Goal: Information Seeking & Learning: Learn about a topic

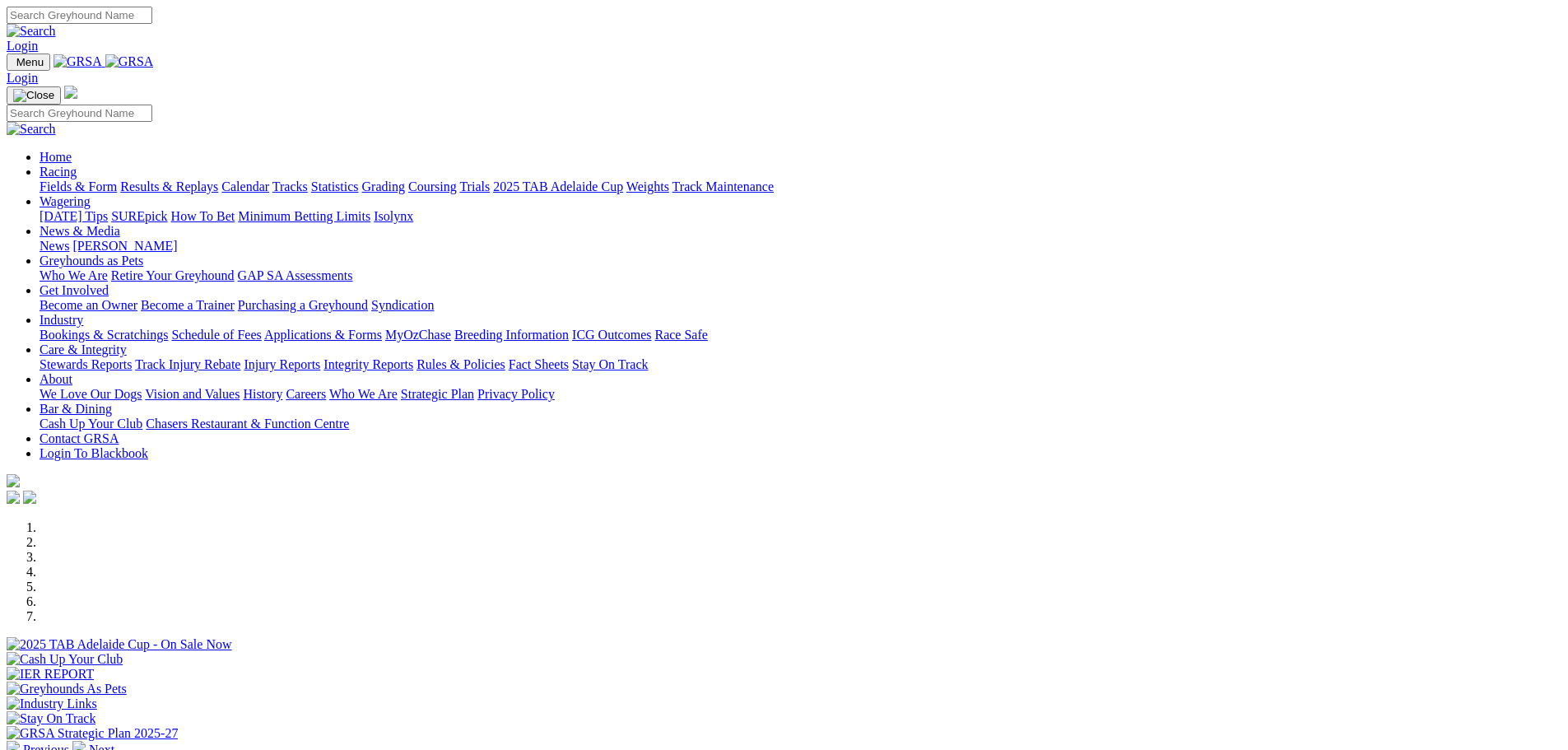
click at [77, 165] on link "Racing" at bounding box center [58, 172] width 37 height 14
click at [117, 180] on link "Fields & Form" at bounding box center [77, 187] width 77 height 14
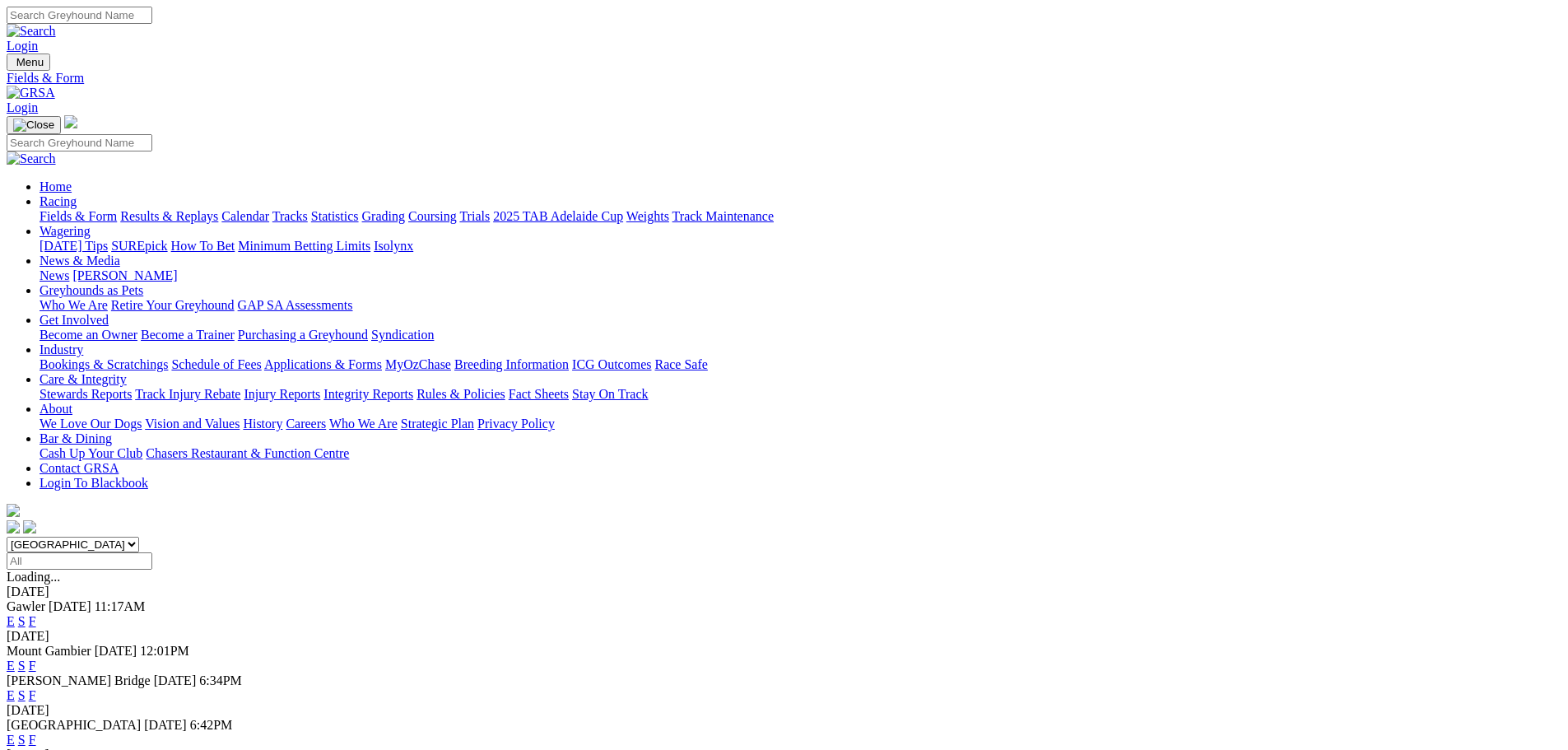
click at [139, 537] on select "South Australia New South Wales Northern Territory Queensland Tasmania Victoria…" at bounding box center [72, 545] width 133 height 16
select select "WA"
click at [139, 537] on select "South Australia New South Wales Northern Territory Queensland Tasmania Victoria…" at bounding box center [72, 545] width 133 height 16
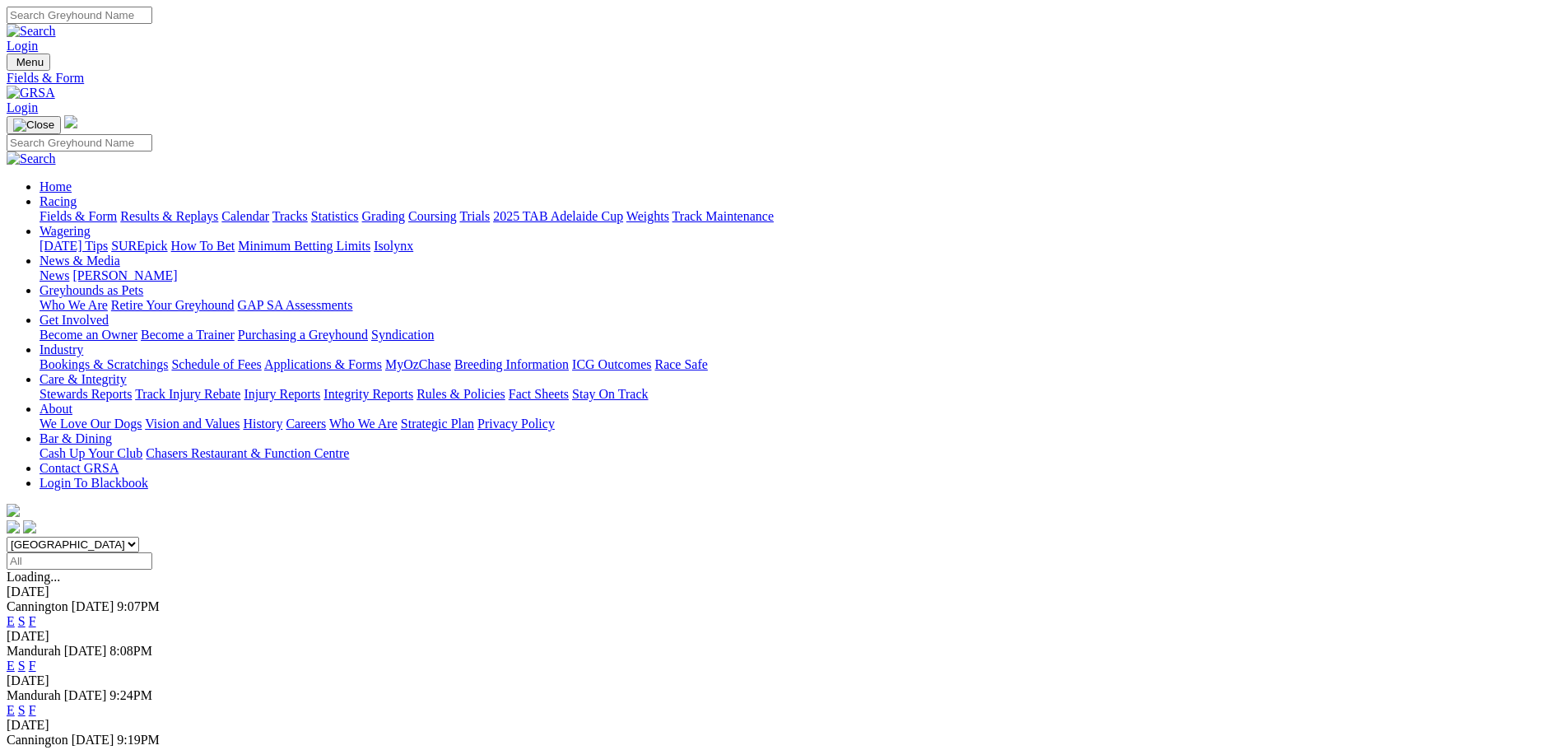
click at [37, 615] on link "F" at bounding box center [32, 622] width 7 height 14
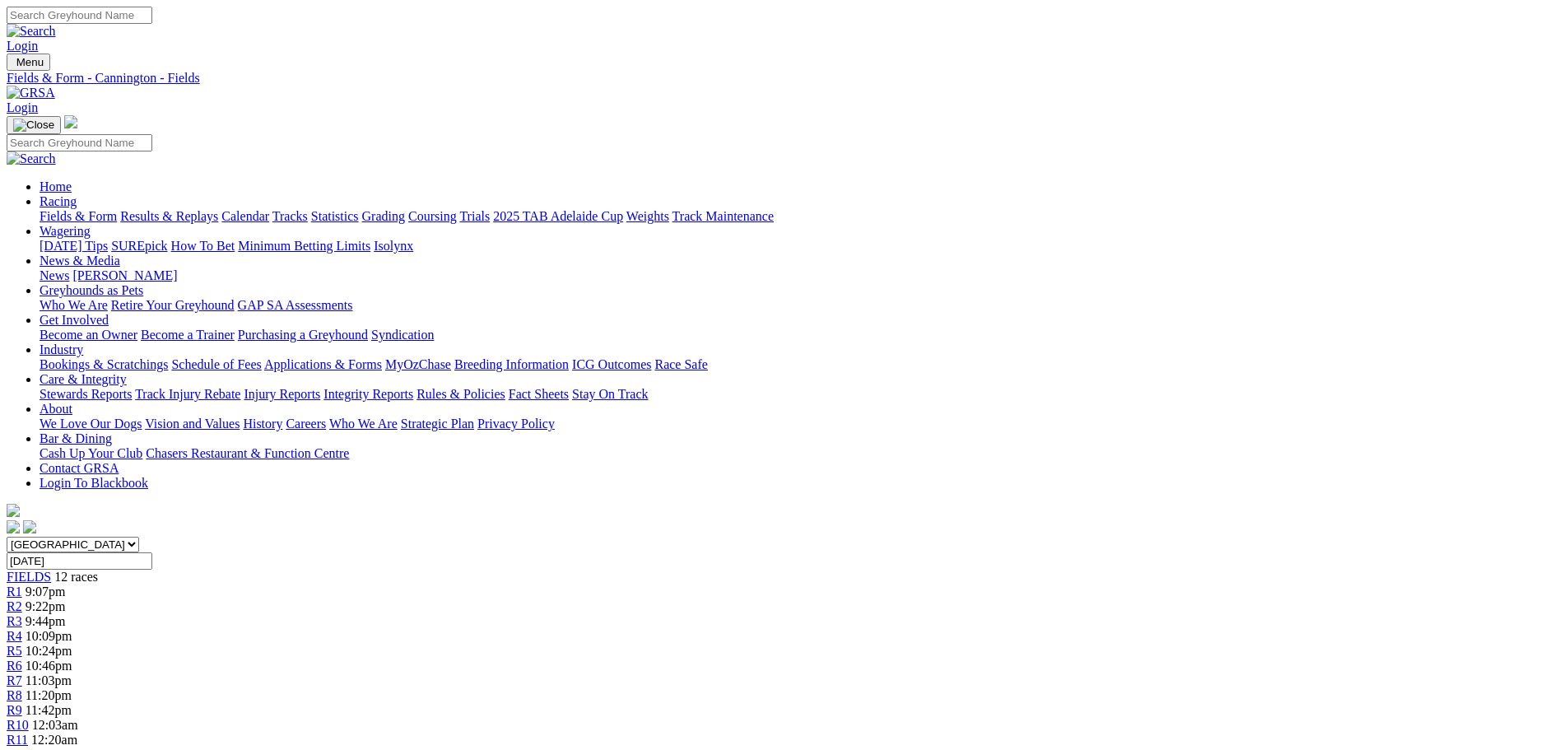
click at [152, 552] on input "Wednesday, 8 Oct 2025" at bounding box center [79, 560] width 146 height 17
type input "[DATE]"
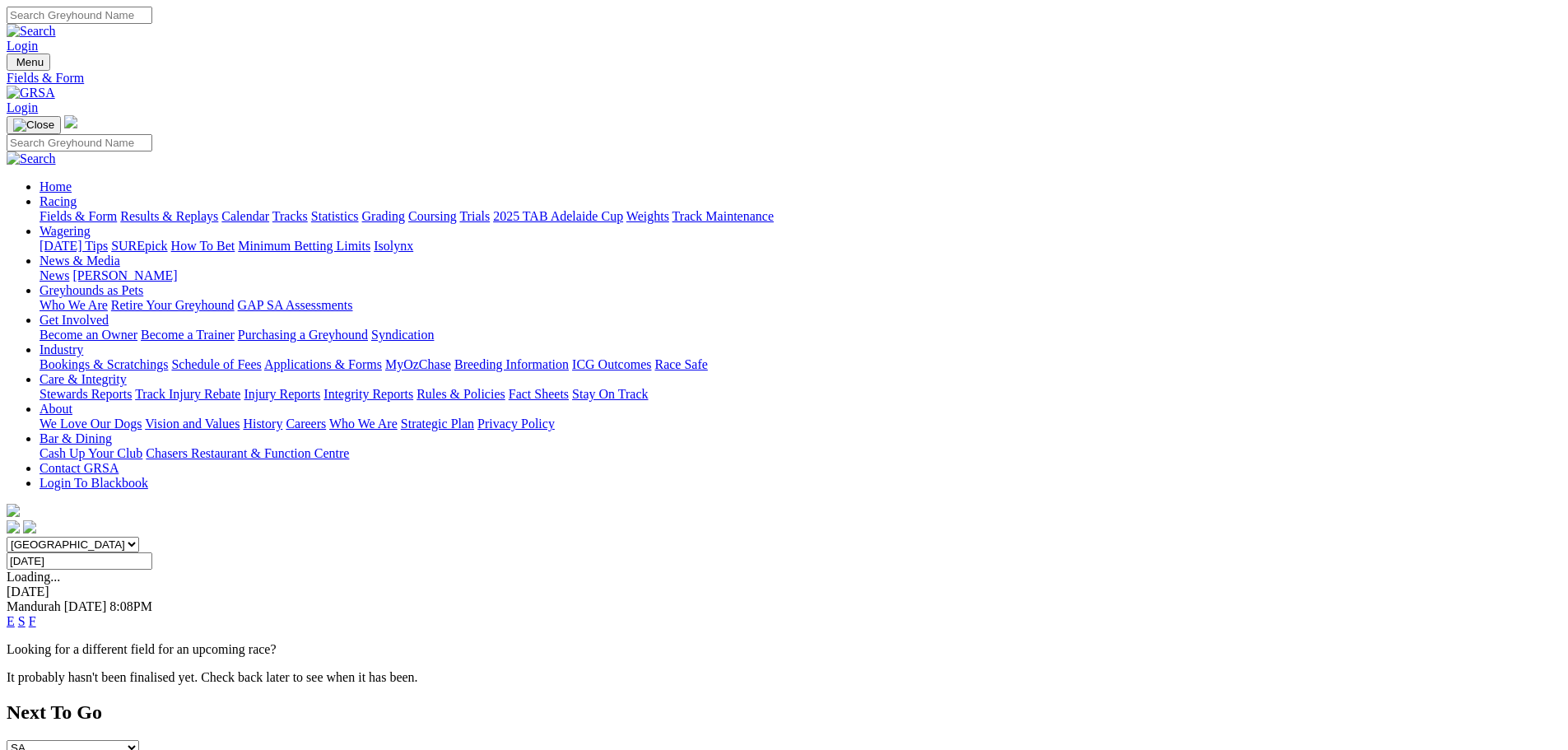
click at [37, 615] on link "F" at bounding box center [32, 622] width 7 height 14
